Goal: Find specific page/section: Find specific page/section

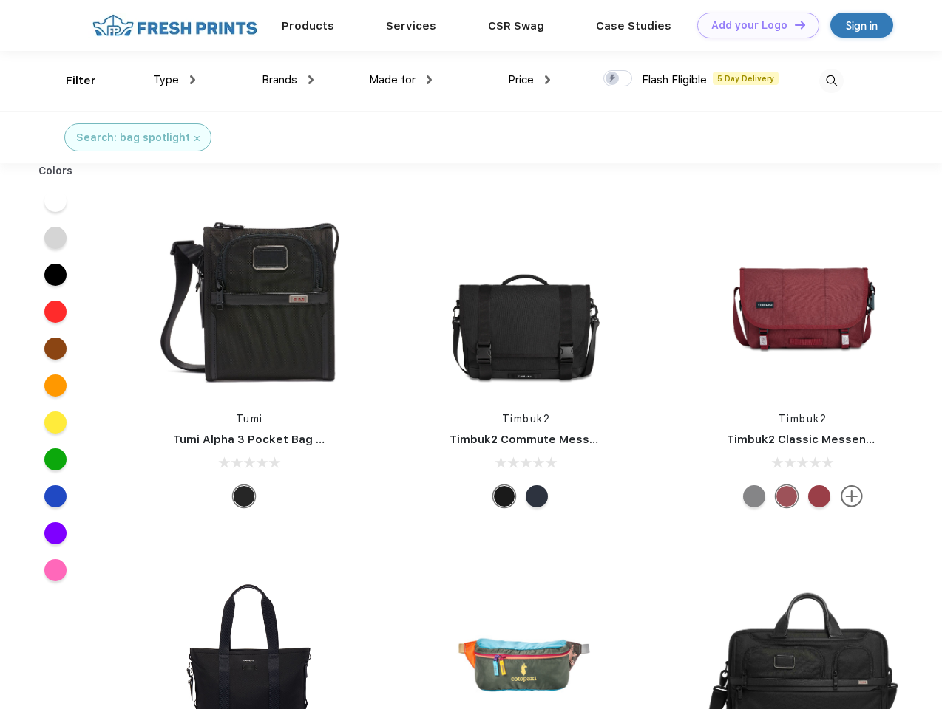
scroll to position [1, 0]
click at [752, 25] on link "Add your Logo Design Tool" at bounding box center [758, 26] width 122 height 26
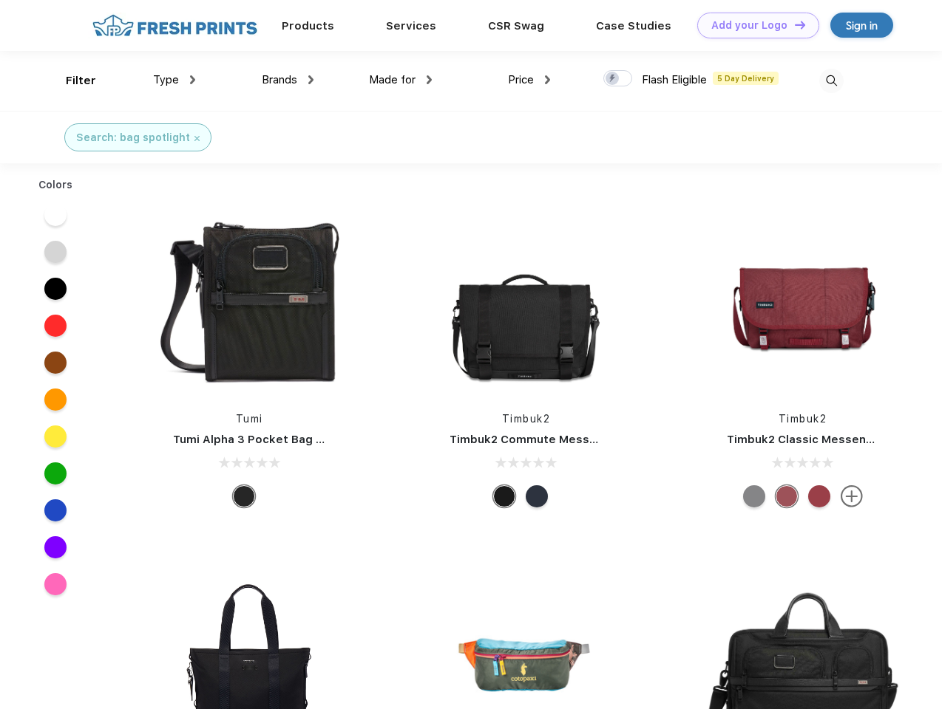
click at [0, 0] on div "Design Tool" at bounding box center [0, 0] width 0 height 0
click at [793, 24] on link "Add your Logo Design Tool" at bounding box center [758, 26] width 122 height 26
click at [71, 81] on div "Filter" at bounding box center [81, 80] width 30 height 17
click at [174, 80] on span "Type" at bounding box center [166, 79] width 26 height 13
click at [287, 80] on span "Brands" at bounding box center [279, 79] width 35 height 13
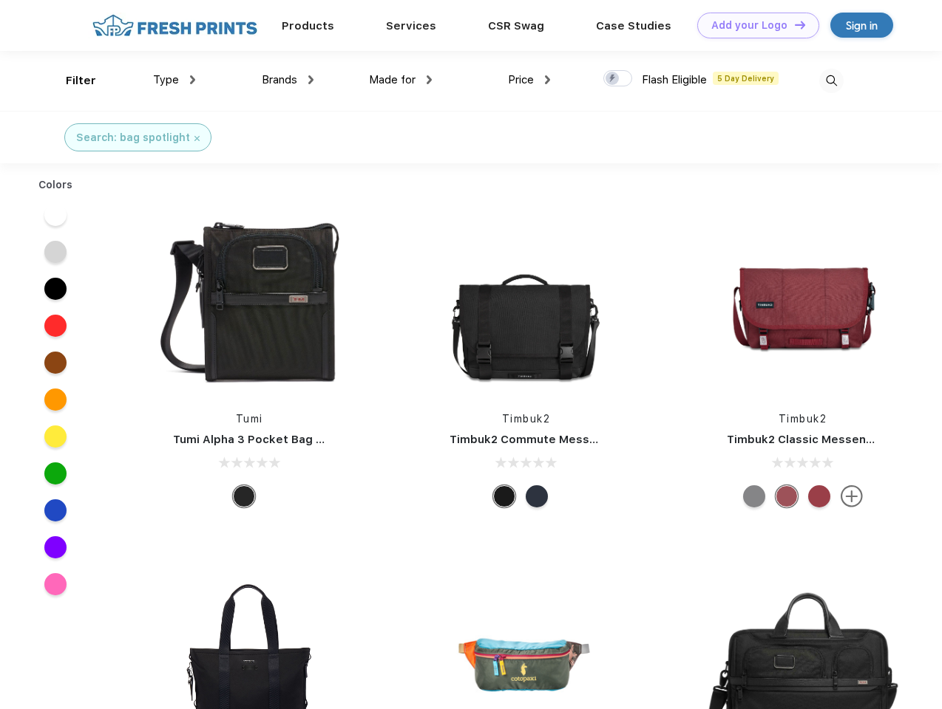
click at [401, 80] on span "Made for" at bounding box center [392, 79] width 47 height 13
click at [529, 80] on span "Price" at bounding box center [521, 79] width 26 height 13
click at [618, 79] on div at bounding box center [617, 78] width 29 height 16
click at [613, 79] on input "checkbox" at bounding box center [608, 74] width 10 height 10
click at [831, 81] on img at bounding box center [831, 81] width 24 height 24
